Goal: Information Seeking & Learning: Learn about a topic

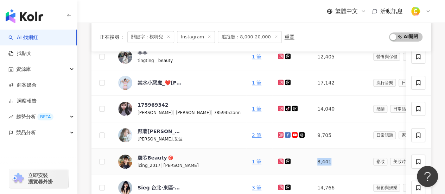
drag, startPoint x: 287, startPoint y: 162, endPoint x: 267, endPoint y: 162, distance: 20.8
click at [312, 162] on td "8,441" at bounding box center [340, 161] width 56 height 26
copy td "8,441"
click at [150, 154] on div "唐芯Beauty" at bounding box center [152, 157] width 29 height 7
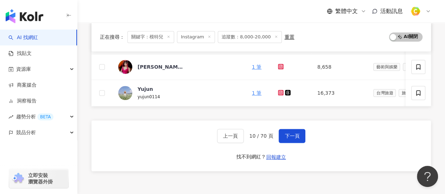
scroll to position [352, 0]
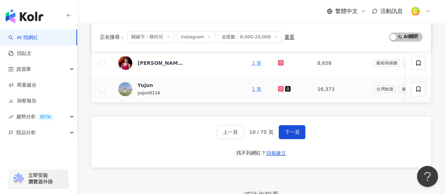
click at [279, 88] on icon at bounding box center [280, 88] width 3 height 3
click at [289, 133] on span "下一頁" at bounding box center [292, 132] width 15 height 6
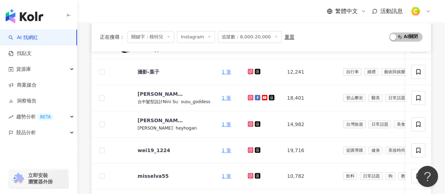
scroll to position [211, 0]
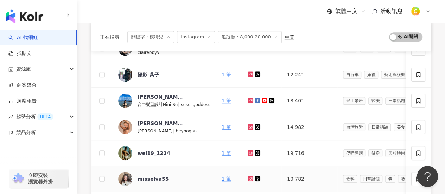
click at [250, 177] on icon at bounding box center [250, 178] width 3 height 3
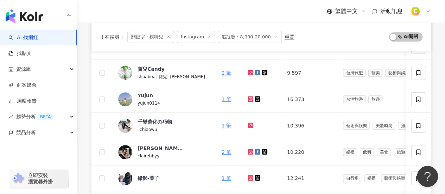
scroll to position [106, 0]
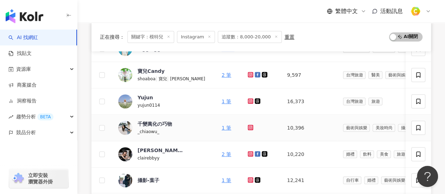
click at [249, 127] on icon at bounding box center [250, 127] width 3 height 3
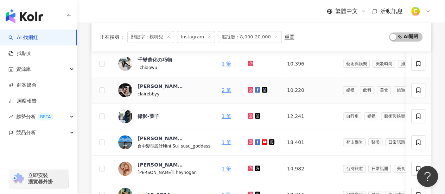
scroll to position [281, 0]
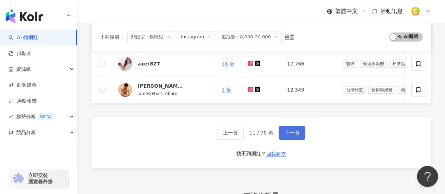
click at [290, 135] on span "下一頁" at bounding box center [292, 133] width 15 height 6
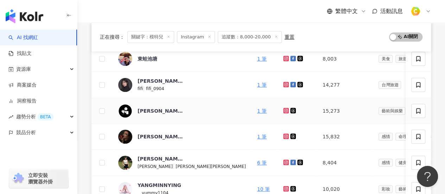
scroll to position [211, 0]
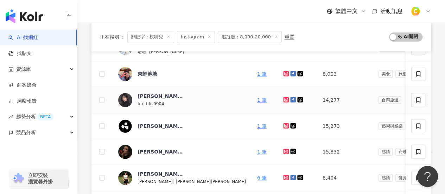
click at [283, 99] on icon at bounding box center [286, 100] width 6 height 6
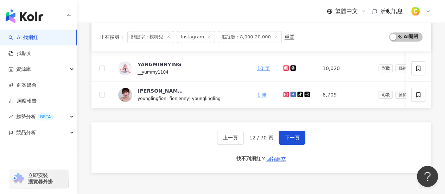
scroll to position [352, 0]
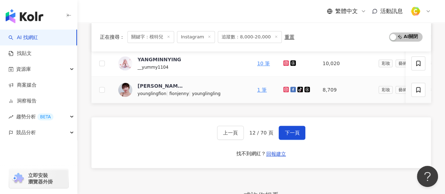
click at [284, 87] on icon at bounding box center [286, 89] width 5 height 4
drag, startPoint x: 308, startPoint y: 89, endPoint x: 295, endPoint y: 90, distance: 13.0
click at [317, 90] on td "8,709" at bounding box center [345, 90] width 56 height 26
copy td "8,709"
click at [126, 87] on img at bounding box center [125, 90] width 14 height 14
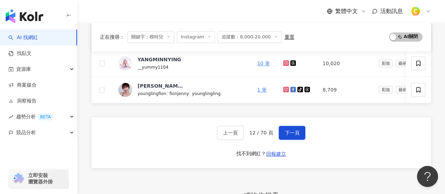
click at [295, 127] on div "上一頁 12 / 70 頁 下一頁 找不到網紅？ 回報建立" at bounding box center [261, 142] width 340 height 51
click at [294, 134] on span "下一頁" at bounding box center [292, 133] width 15 height 6
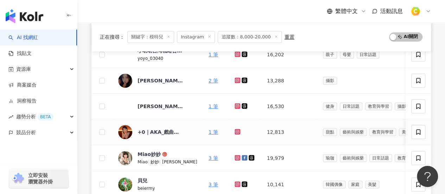
scroll to position [141, 0]
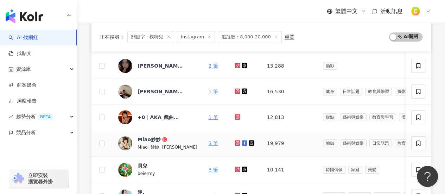
click at [235, 144] on icon at bounding box center [238, 143] width 6 height 6
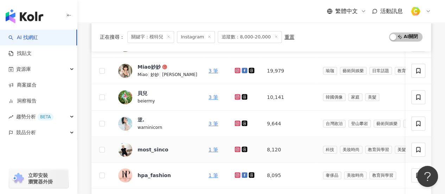
scroll to position [317, 0]
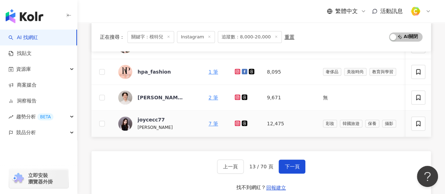
click at [236, 122] on icon at bounding box center [237, 122] width 3 height 3
click at [299, 165] on button "下一頁" at bounding box center [292, 166] width 27 height 14
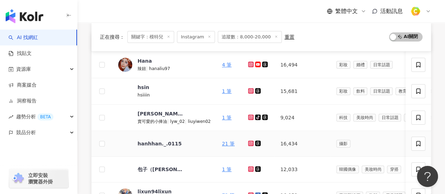
scroll to position [141, 0]
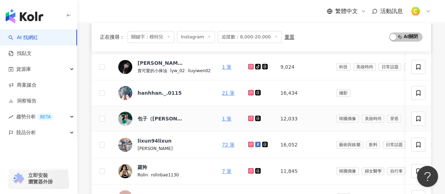
click at [249, 120] on icon at bounding box center [251, 118] width 6 height 6
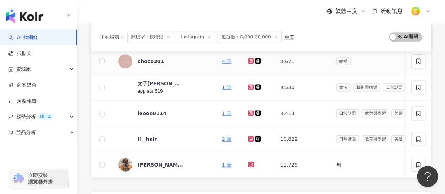
scroll to position [317, 0]
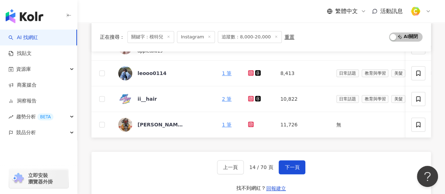
click at [275, 169] on div "上一頁 14 / 70 頁 下一頁" at bounding box center [261, 167] width 89 height 14
click at [288, 169] on span "下一頁" at bounding box center [292, 167] width 15 height 6
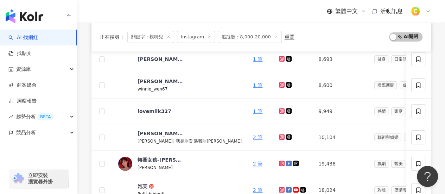
scroll to position [70, 0]
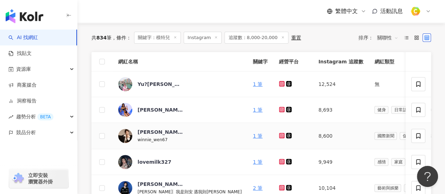
click at [280, 135] on icon at bounding box center [281, 135] width 3 height 3
click at [279, 86] on icon at bounding box center [282, 84] width 6 height 6
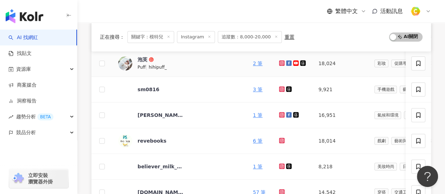
scroll to position [352, 0]
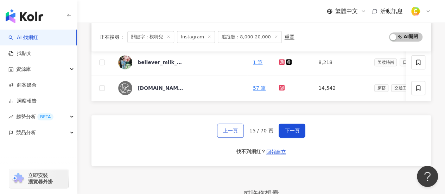
click at [243, 136] on button "上一頁" at bounding box center [230, 130] width 27 height 14
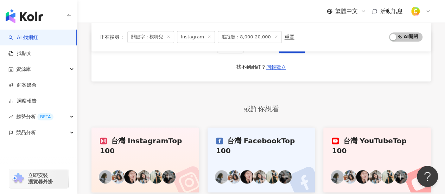
scroll to position [403, 0]
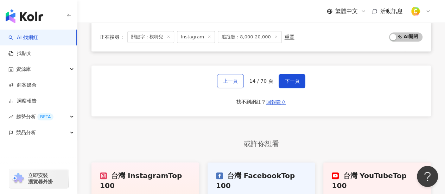
click at [227, 84] on span "上一頁" at bounding box center [230, 81] width 15 height 6
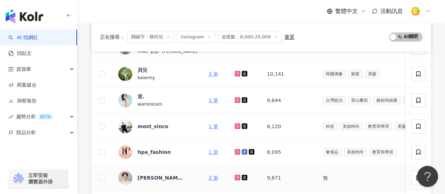
scroll to position [192, 0]
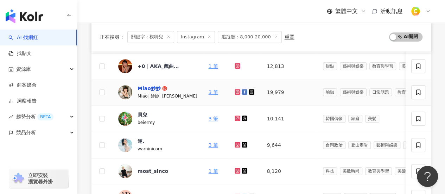
click at [153, 89] on div "Miao妙妙" at bounding box center [149, 88] width 23 height 7
drag, startPoint x: 274, startPoint y: 93, endPoint x: 253, endPoint y: 93, distance: 20.4
click at [261, 93] on td "19,979" at bounding box center [289, 92] width 56 height 26
copy td "19,979"
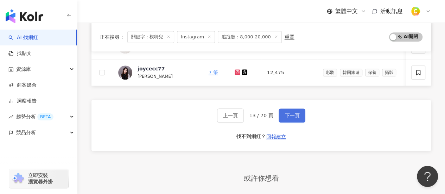
click at [302, 116] on button "下一頁" at bounding box center [292, 115] width 27 height 14
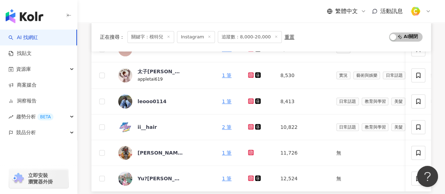
scroll to position [368, 0]
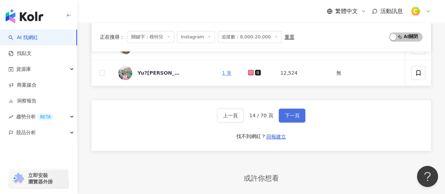
click at [290, 115] on span "下一頁" at bounding box center [292, 116] width 15 height 6
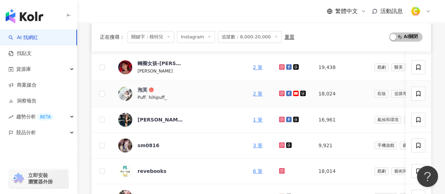
scroll to position [192, 0]
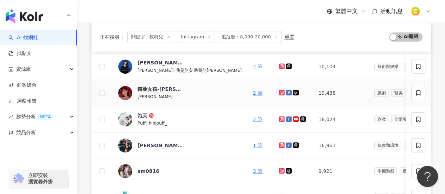
click at [279, 93] on icon at bounding box center [282, 93] width 6 height 6
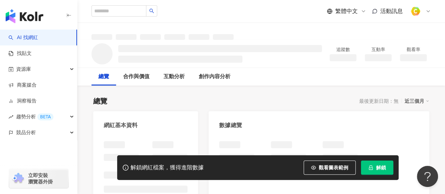
click at [376, 169] on span "解鎖" at bounding box center [381, 168] width 10 height 6
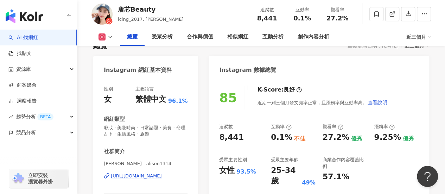
scroll to position [106, 0]
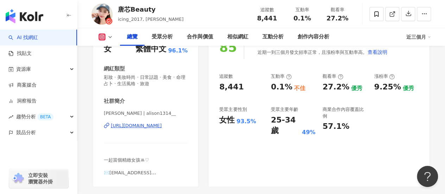
click at [351, 157] on div "85 K-Score : 良好 近期一到三個月發文頻率正常，且漲粉率與互動率高。 查看說明 追蹤數 8,441 互動率 0.1% 不佳 觀看率 27.2% 優…" at bounding box center [319, 107] width 221 height 158
click at [265, 38] on div "互動分析" at bounding box center [272, 37] width 21 height 8
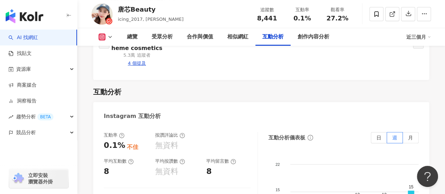
scroll to position [1429, 0]
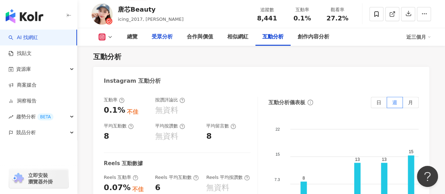
click at [163, 42] on div "受眾分析" at bounding box center [162, 37] width 35 height 18
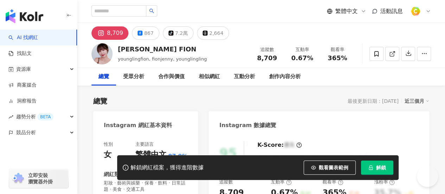
click at [394, 166] on div "解鎖網紅檔案，獲得進階數據 觀看圖表範例 解鎖" at bounding box center [257, 167] width 281 height 25
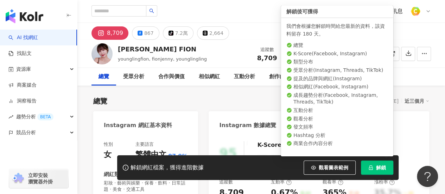
click at [379, 169] on span "解鎖" at bounding box center [381, 168] width 10 height 6
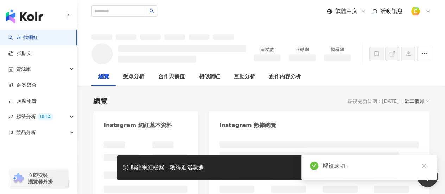
scroll to position [53, 0]
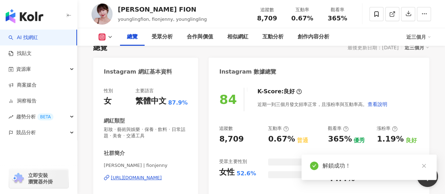
scroll to position [106, 0]
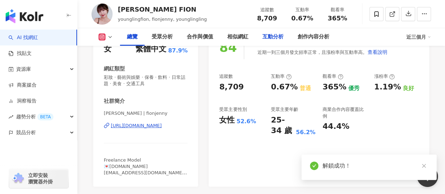
click at [271, 32] on div "互動分析" at bounding box center [272, 37] width 35 height 18
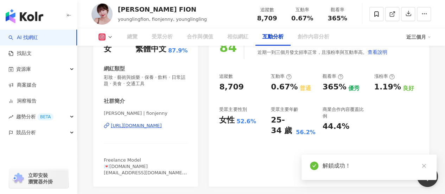
scroll to position [1372, 0]
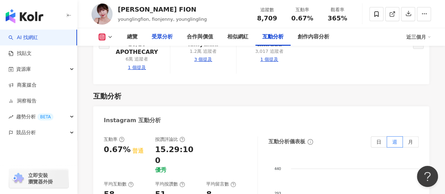
click at [171, 38] on div "受眾分析" at bounding box center [162, 37] width 21 height 8
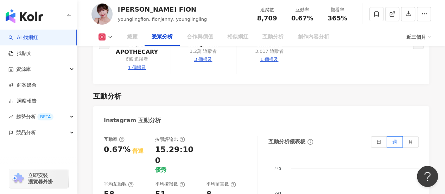
scroll to position [614, 0]
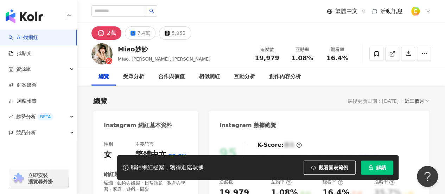
click at [280, 59] on div "Miao妙妙 Miao, [PERSON_NAME], [PERSON_NAME] 追蹤數 19,979 互動率 1.08% 觀看率 16.4%" at bounding box center [261, 54] width 368 height 28
click at [383, 165] on span "解鎖" at bounding box center [381, 168] width 10 height 6
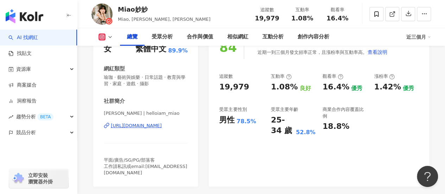
scroll to position [317, 0]
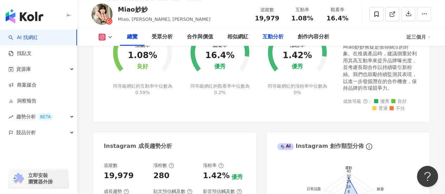
click at [272, 33] on div "互動分析" at bounding box center [272, 37] width 21 height 8
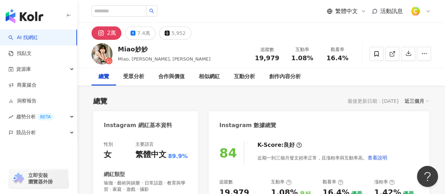
click at [311, 104] on div "總覽 最後更新日期：[DATE] 近三個月" at bounding box center [261, 101] width 336 height 10
click at [125, 77] on div "受眾分析" at bounding box center [133, 76] width 21 height 8
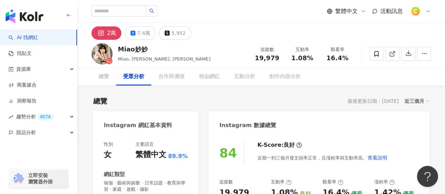
scroll to position [625, 0]
